Goal: Information Seeking & Learning: Learn about a topic

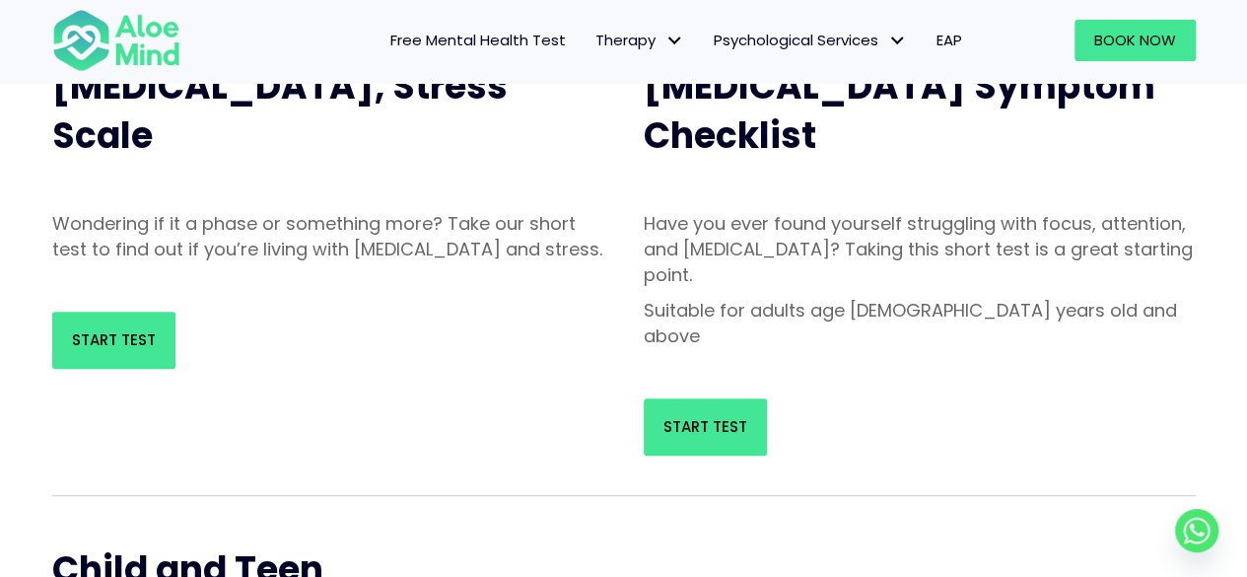
scroll to position [268, 0]
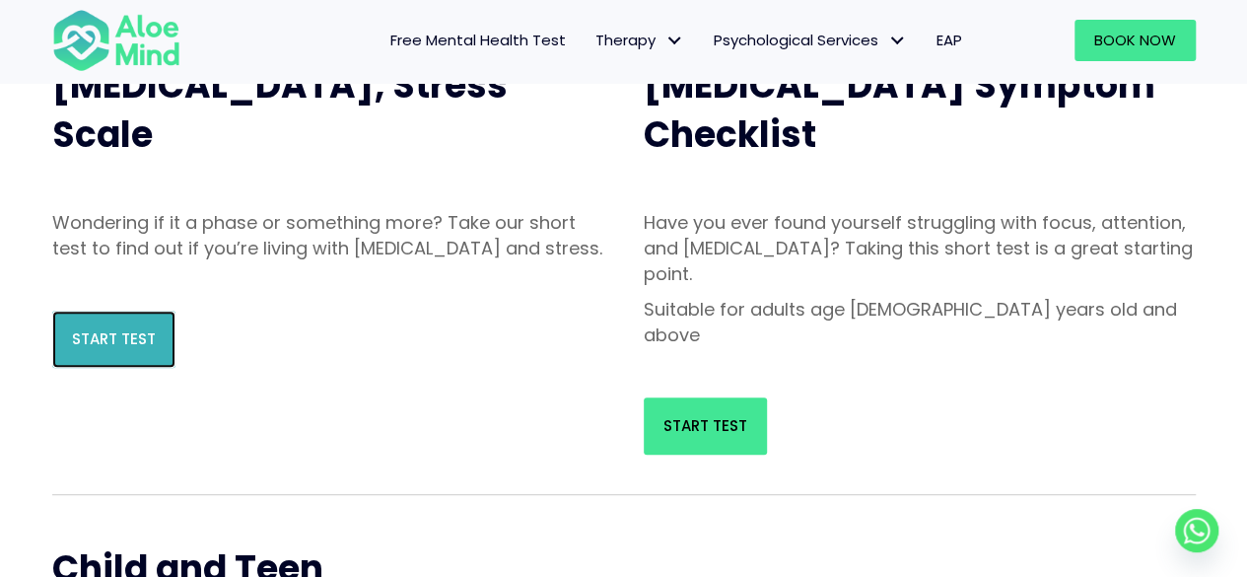
click at [144, 349] on span "Start Test" at bounding box center [114, 338] width 84 height 21
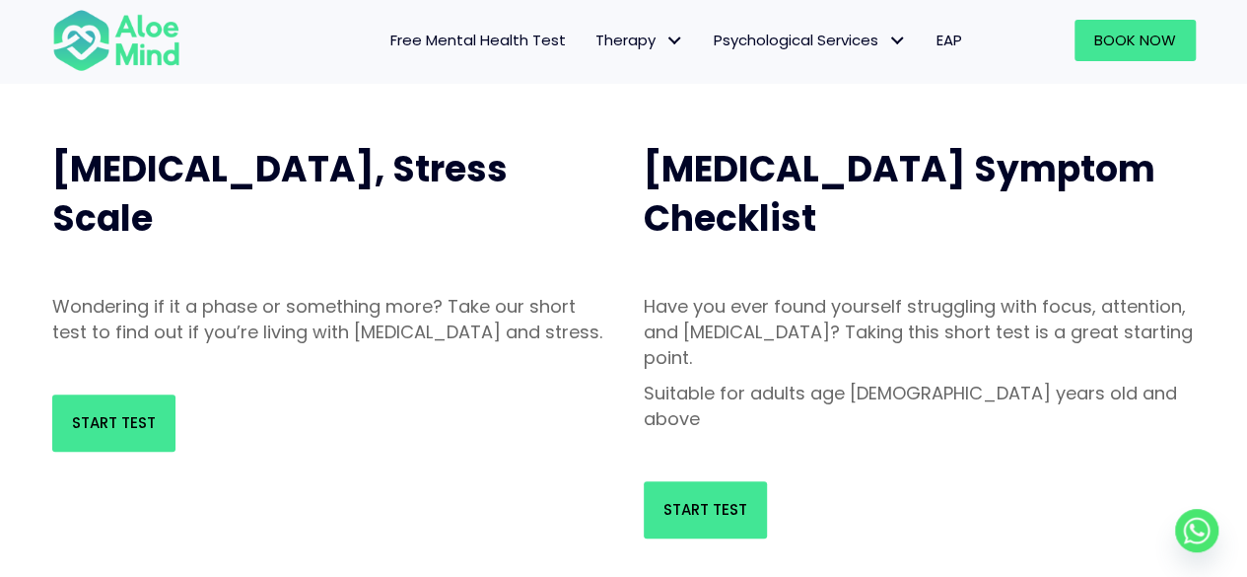
scroll to position [171, 0]
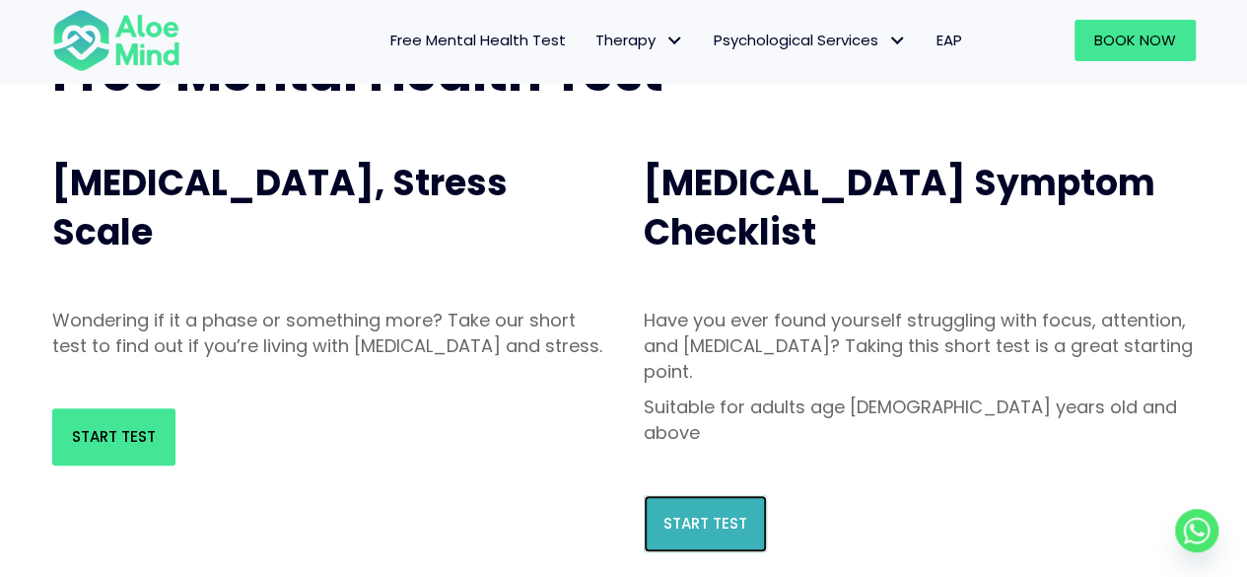
click at [722, 513] on span "Start Test" at bounding box center [706, 523] width 84 height 21
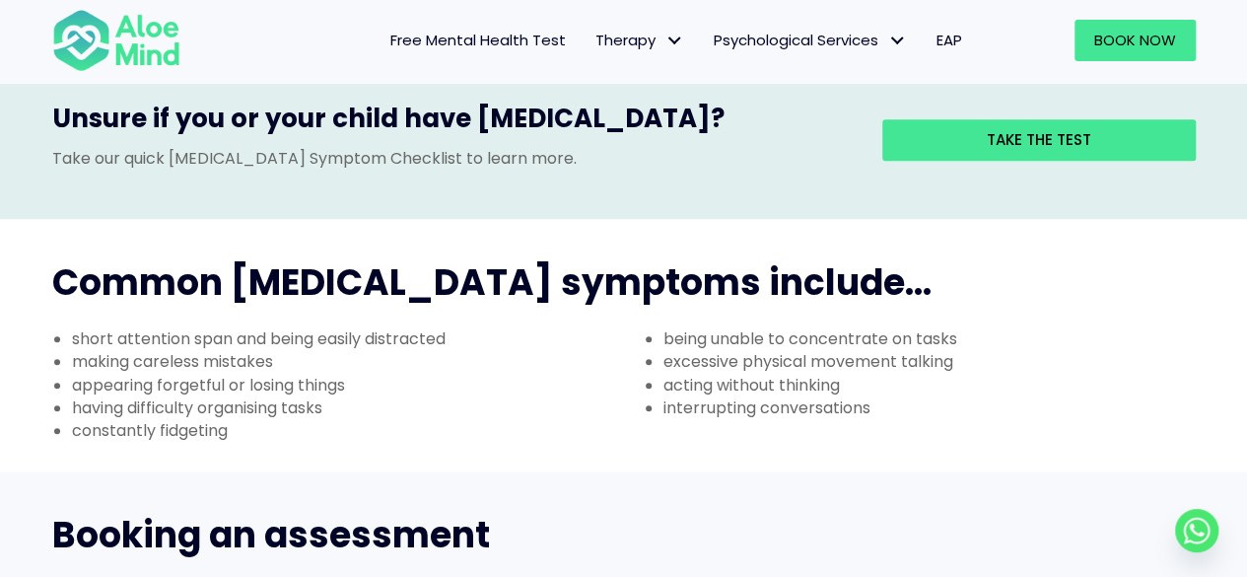
scroll to position [624, 0]
